Goal: Information Seeking & Learning: Find specific page/section

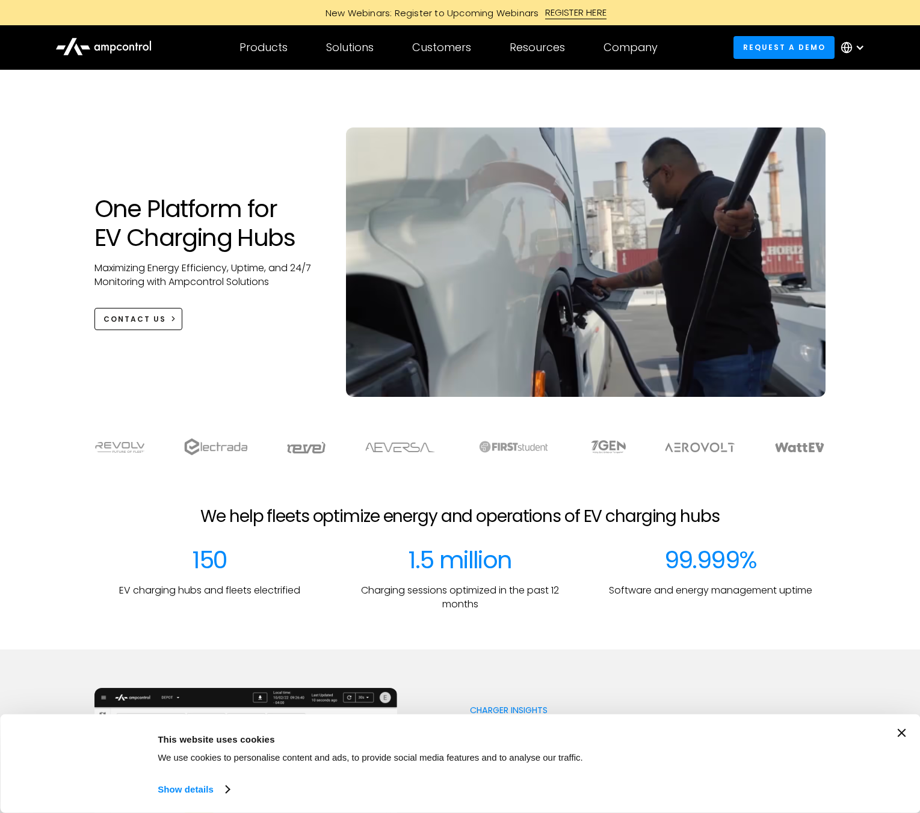
click at [865, 47] on div at bounding box center [855, 47] width 42 height 36
click at [851, 48] on circle at bounding box center [846, 48] width 10 height 10
click at [846, 82] on link "English" at bounding box center [844, 82] width 32 height 14
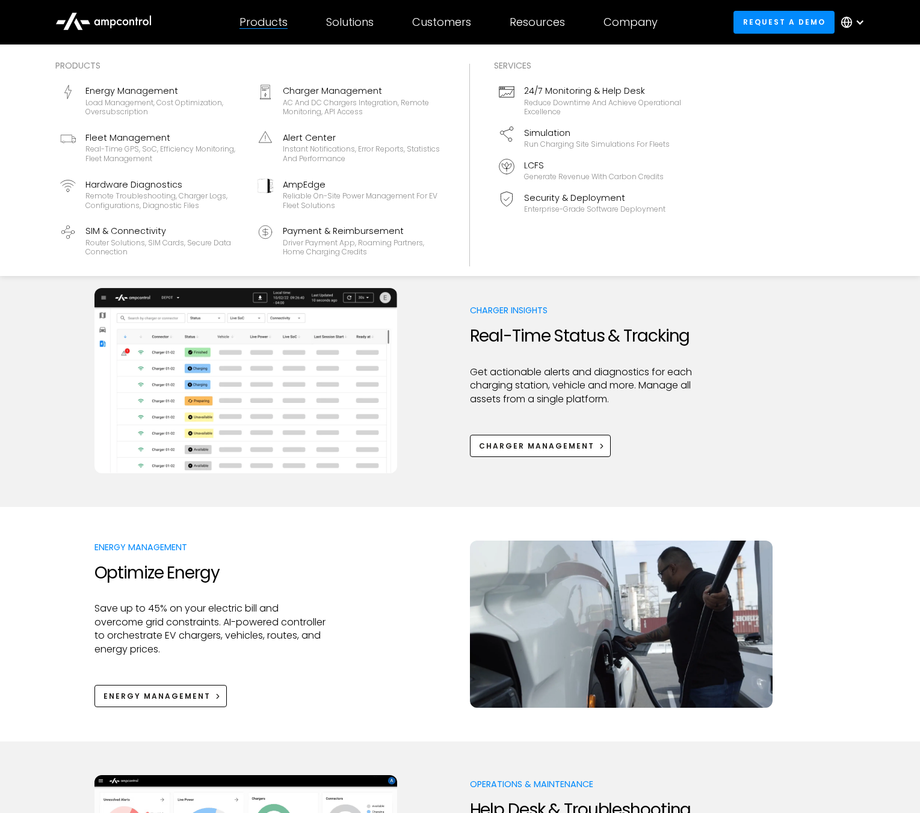
scroll to position [402, 0]
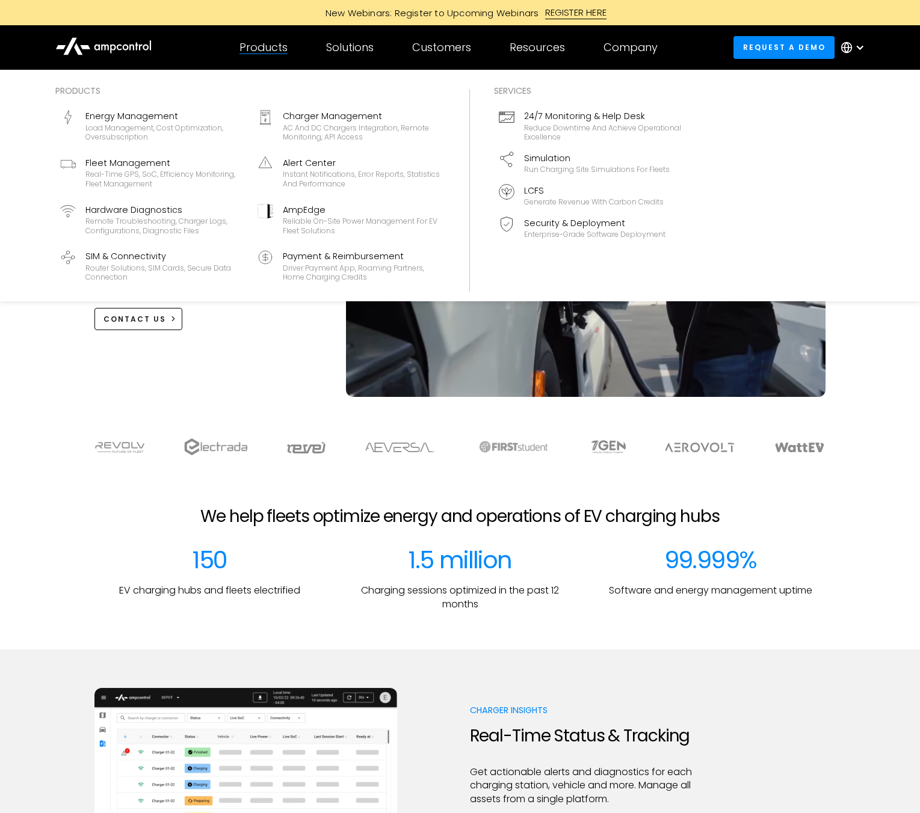
click at [251, 42] on div "Products" at bounding box center [263, 47] width 48 height 13
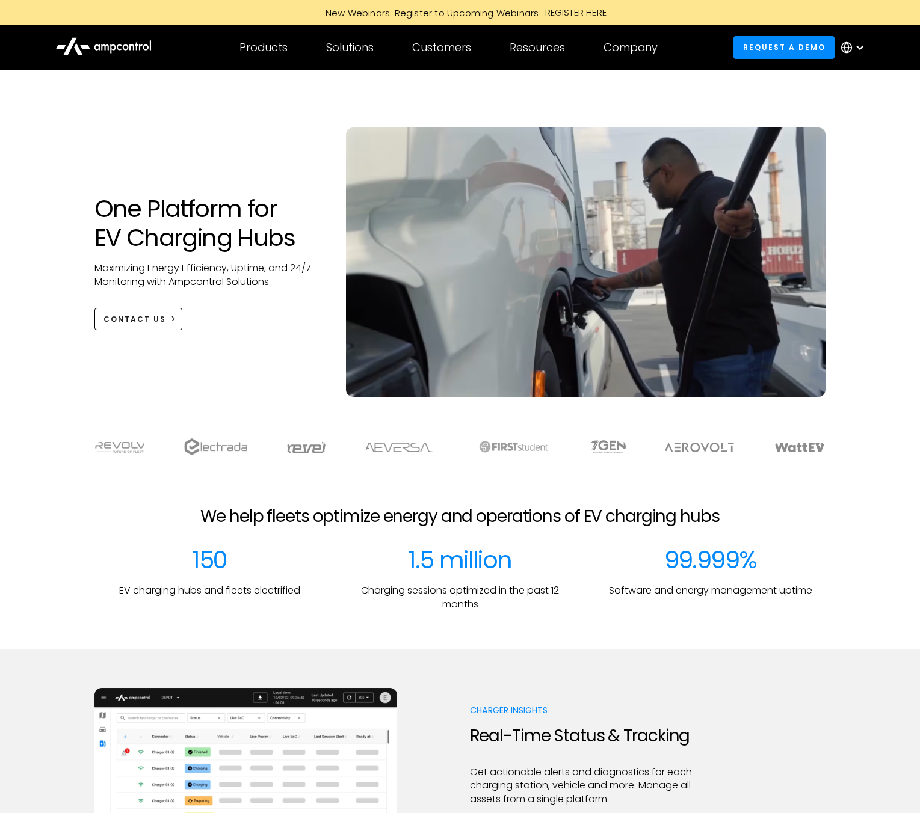
drag, startPoint x: 138, startPoint y: 49, endPoint x: 135, endPoint y: 55, distance: 6.7
click at [138, 49] on icon at bounding box center [103, 45] width 96 height 28
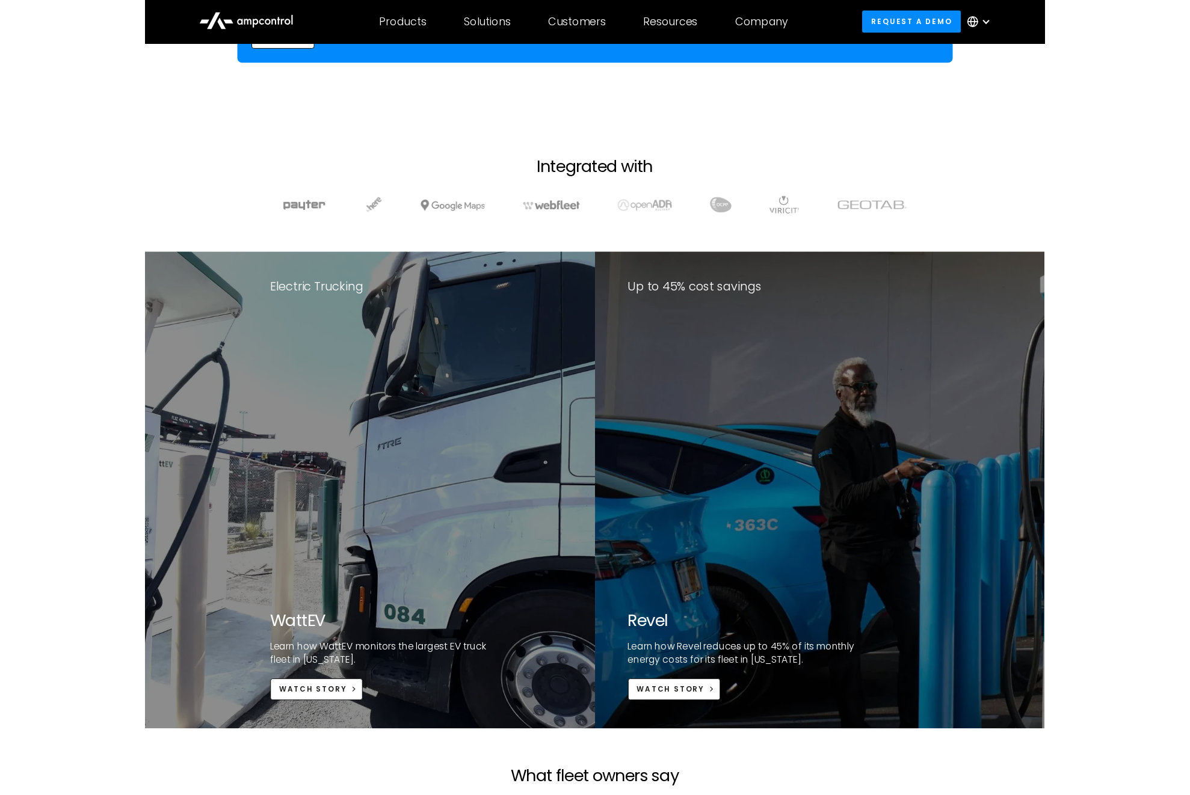
scroll to position [1712, 0]
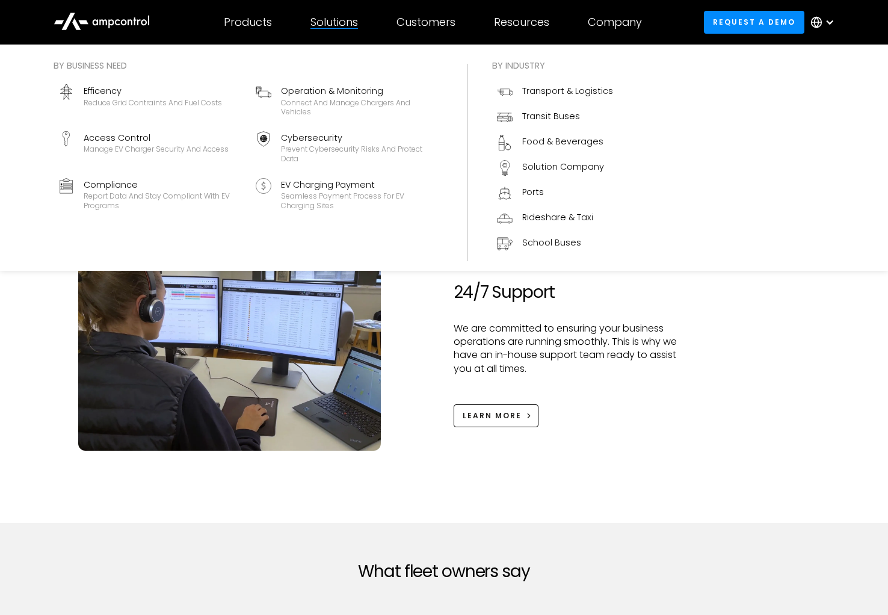
scroll to position [886, 0]
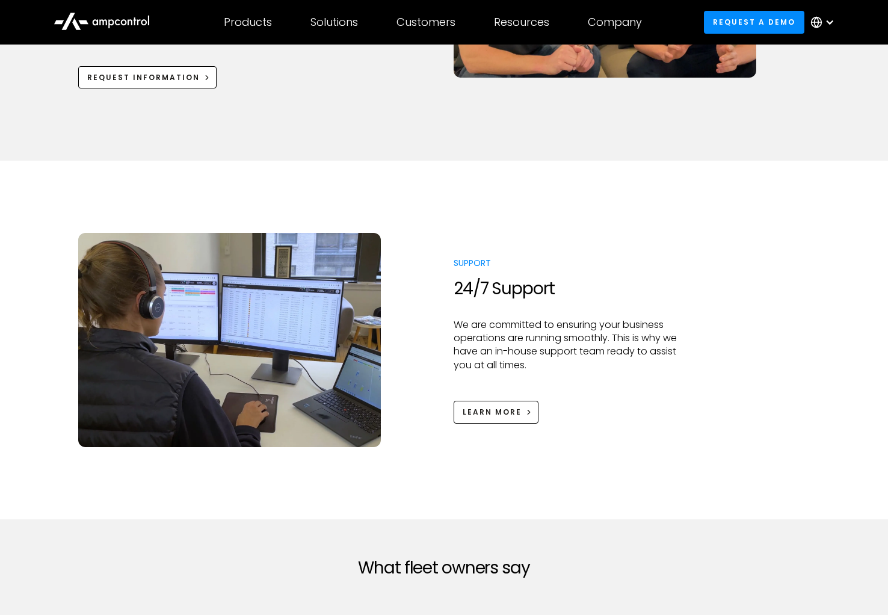
click at [838, 20] on div at bounding box center [825, 22] width 42 height 36
click at [809, 58] on link "English" at bounding box center [814, 56] width 32 height 14
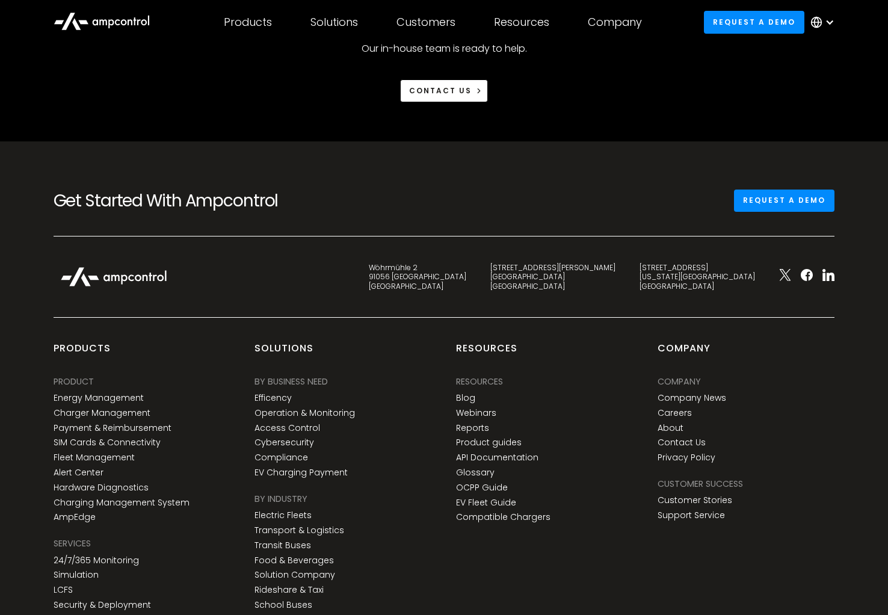
scroll to position [2401, 0]
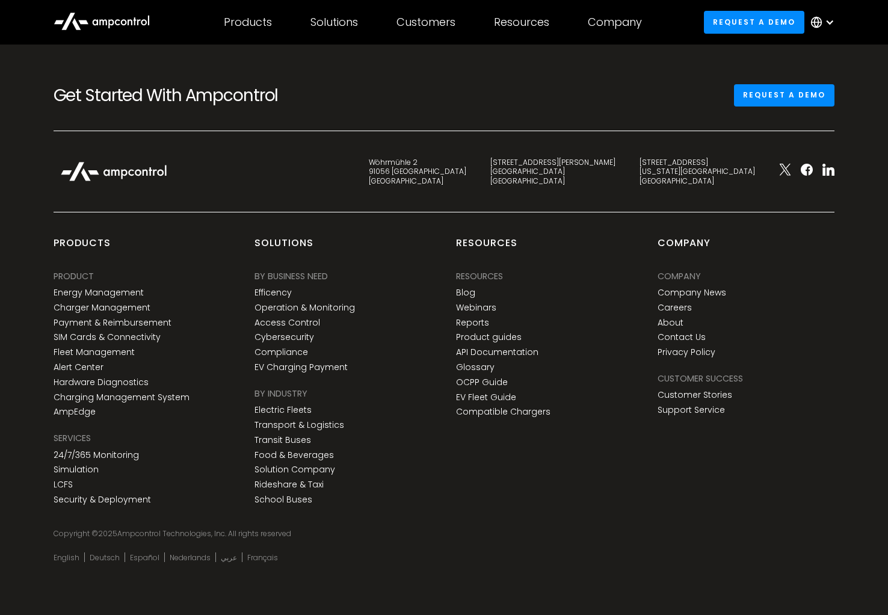
click at [165, 267] on div "products PRODUCT Energy Management Charger Management Payment & Reimbursement S…" at bounding box center [142, 372] width 177 height 273
drag, startPoint x: 693, startPoint y: 409, endPoint x: 686, endPoint y: 420, distance: 13.0
click at [693, 409] on link "Support Service" at bounding box center [690, 410] width 67 height 10
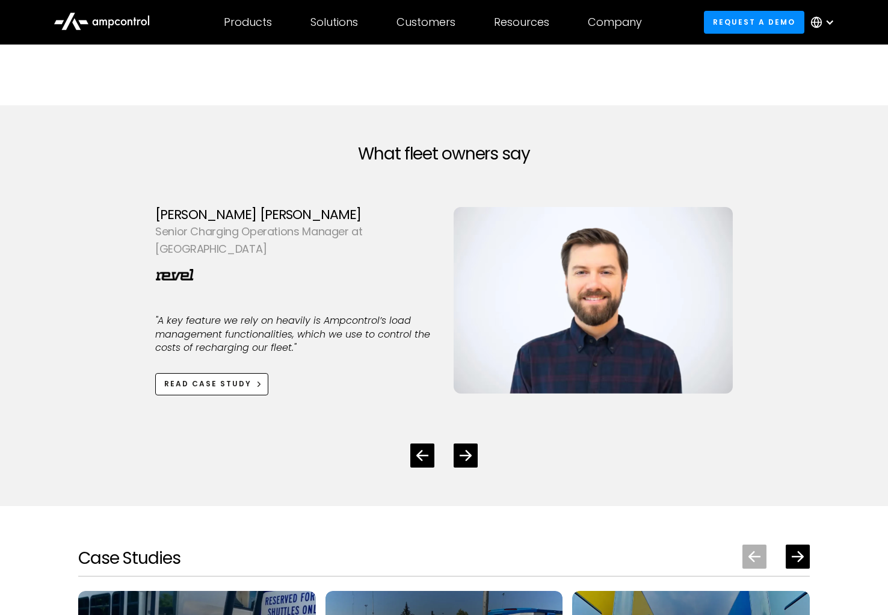
scroll to position [1025, 0]
